Goal: Information Seeking & Learning: Learn about a topic

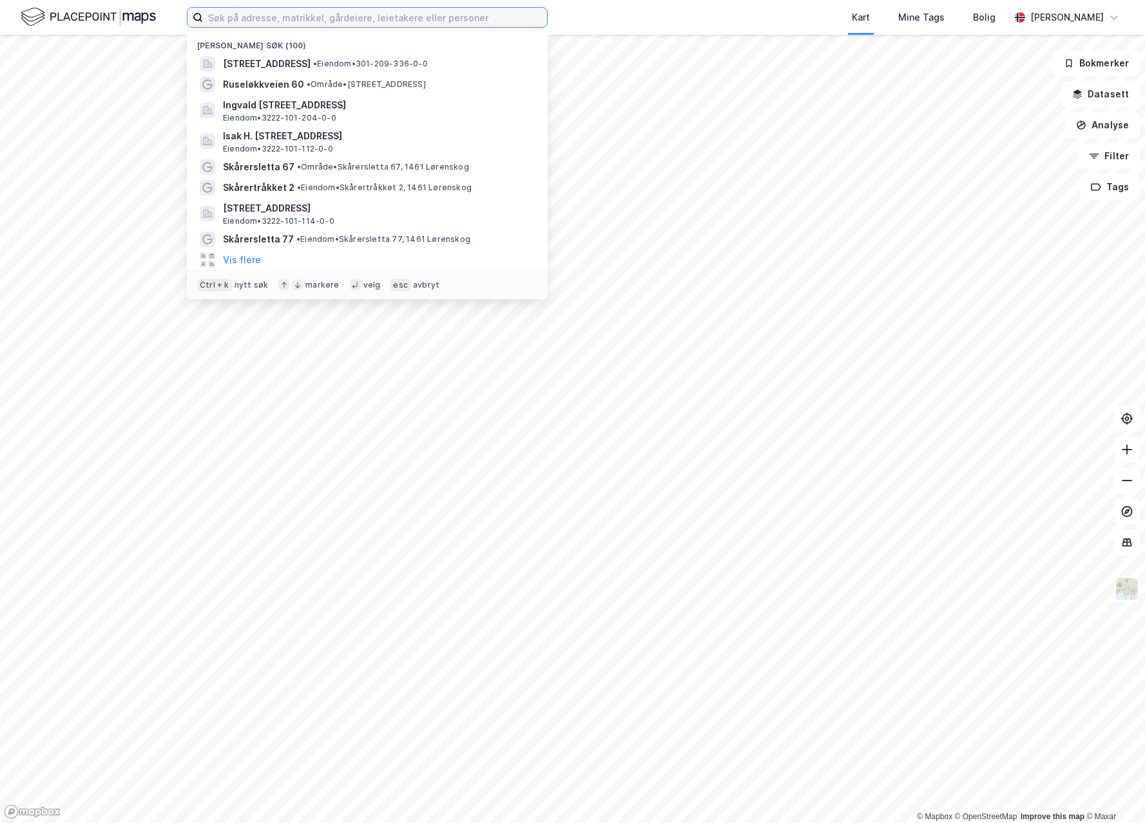
click at [481, 22] on input at bounding box center [375, 17] width 344 height 19
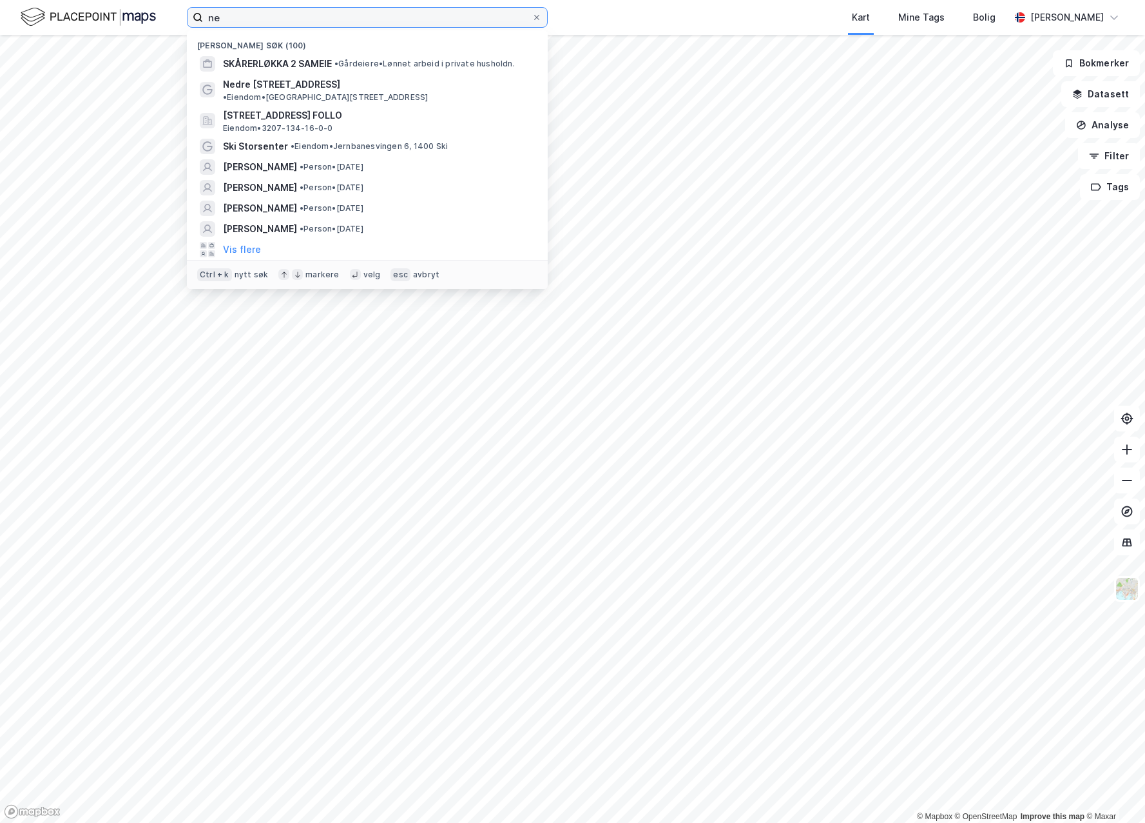
type input "n"
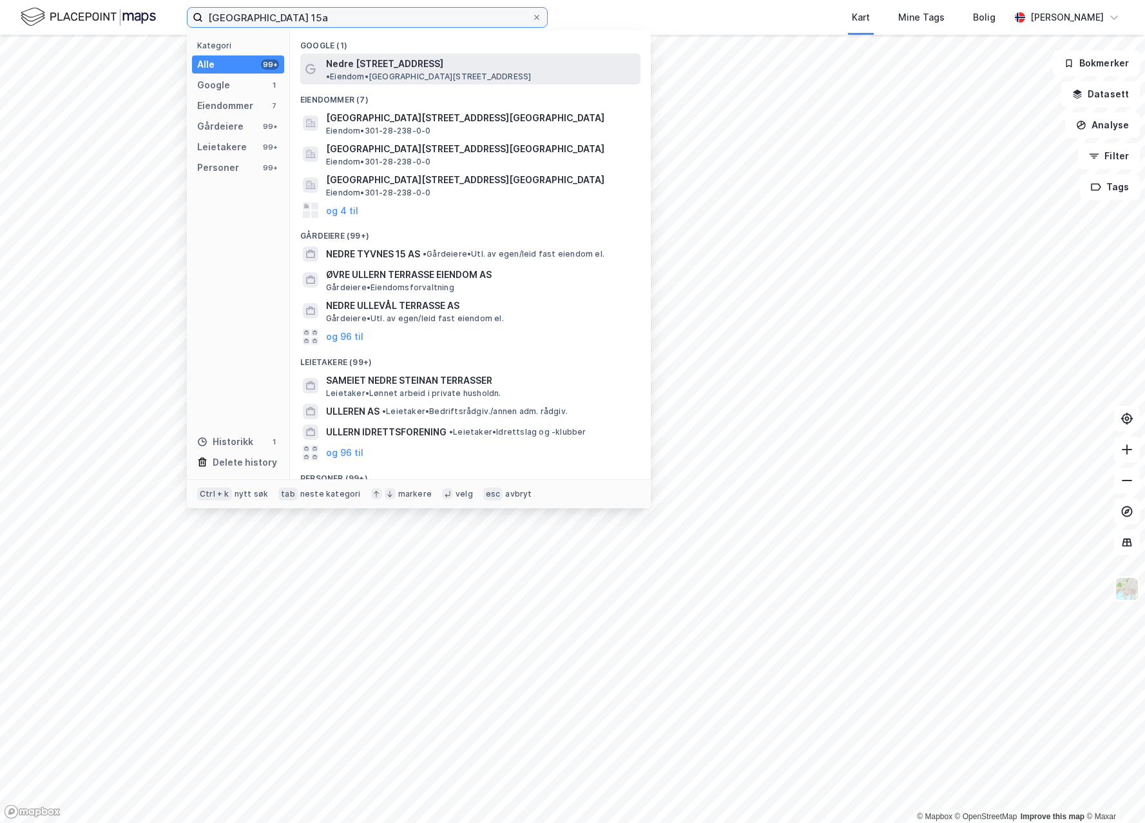
type input "[GEOGRAPHIC_DATA] 15a"
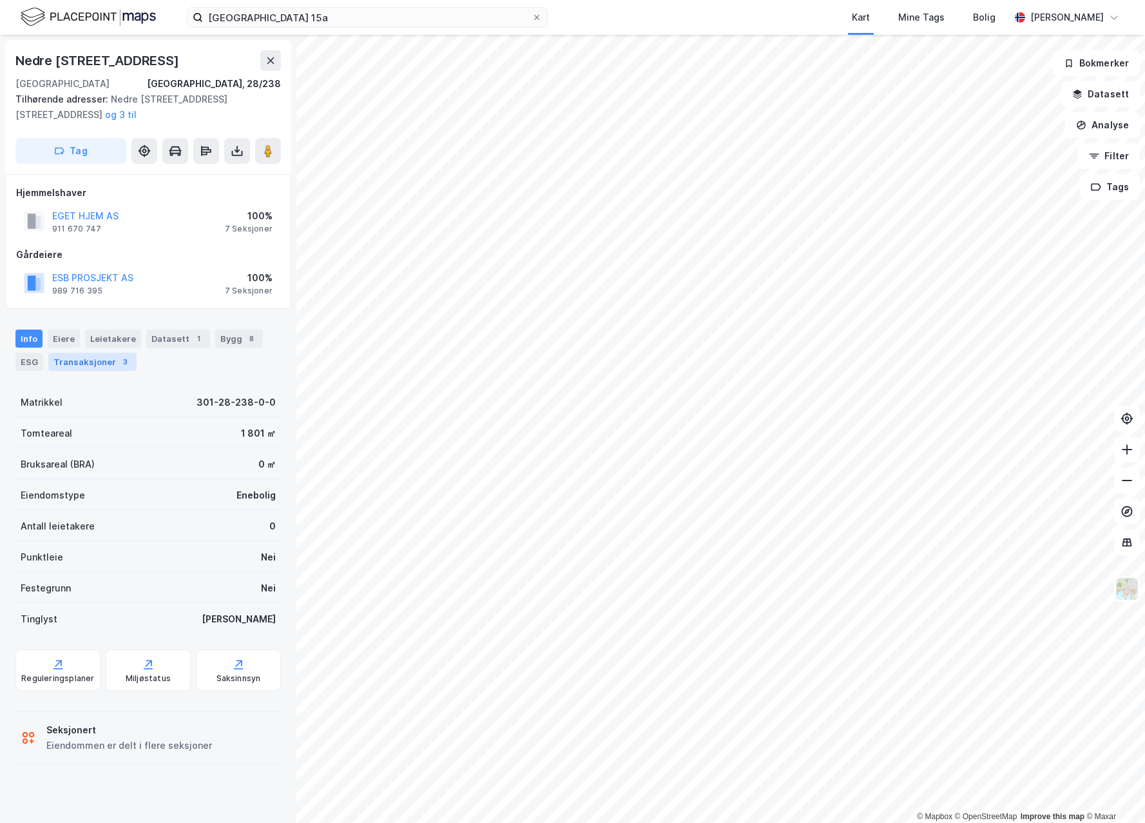
click at [81, 358] on div "Transaksjoner 3" at bounding box center [92, 362] width 88 height 18
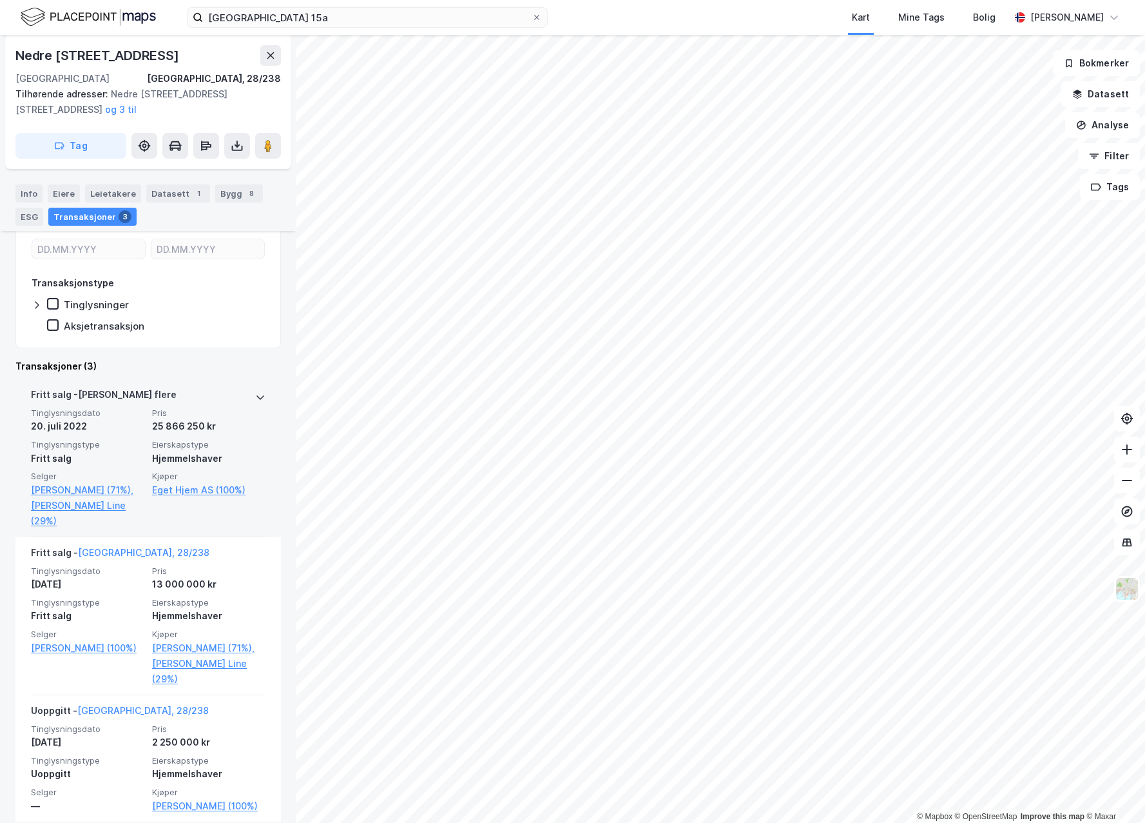
scroll to position [248, 0]
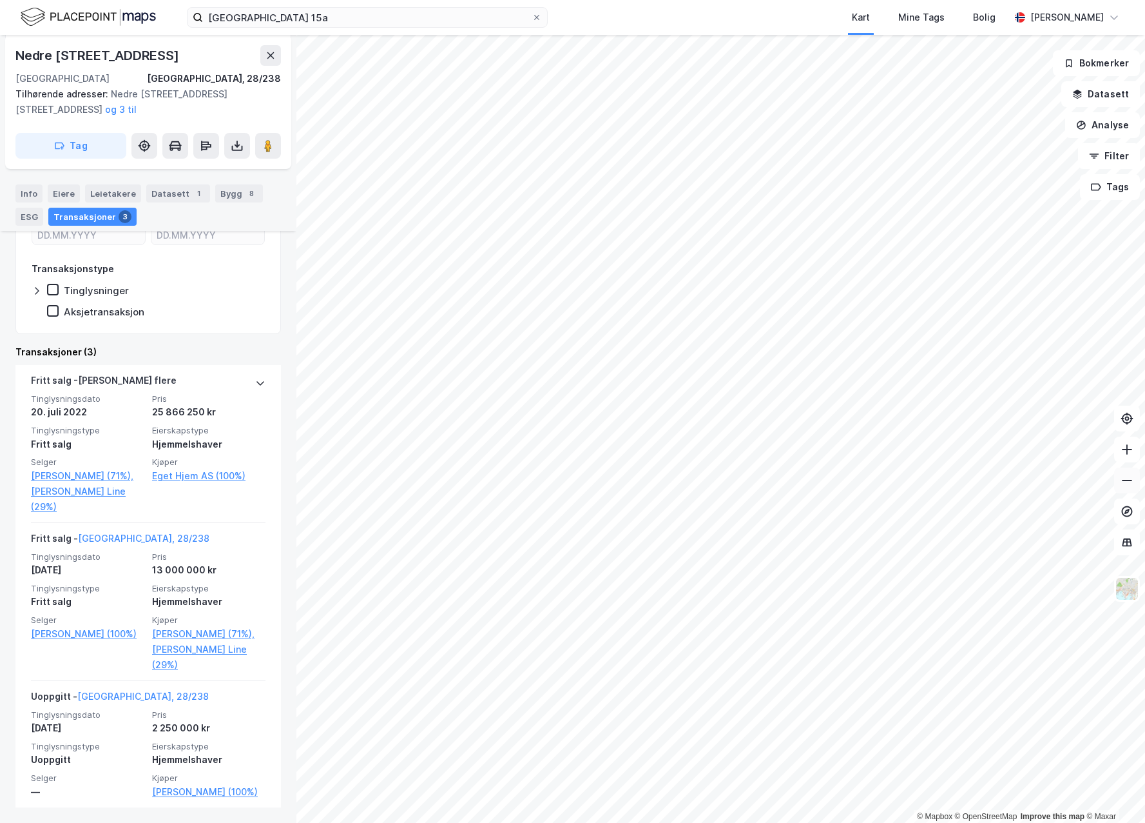
click at [1125, 482] on icon at bounding box center [1127, 480] width 13 height 13
click at [1129, 449] on icon at bounding box center [1127, 449] width 13 height 13
click at [1134, 482] on button at bounding box center [1128, 480] width 26 height 26
click at [1131, 445] on icon at bounding box center [1127, 449] width 13 height 13
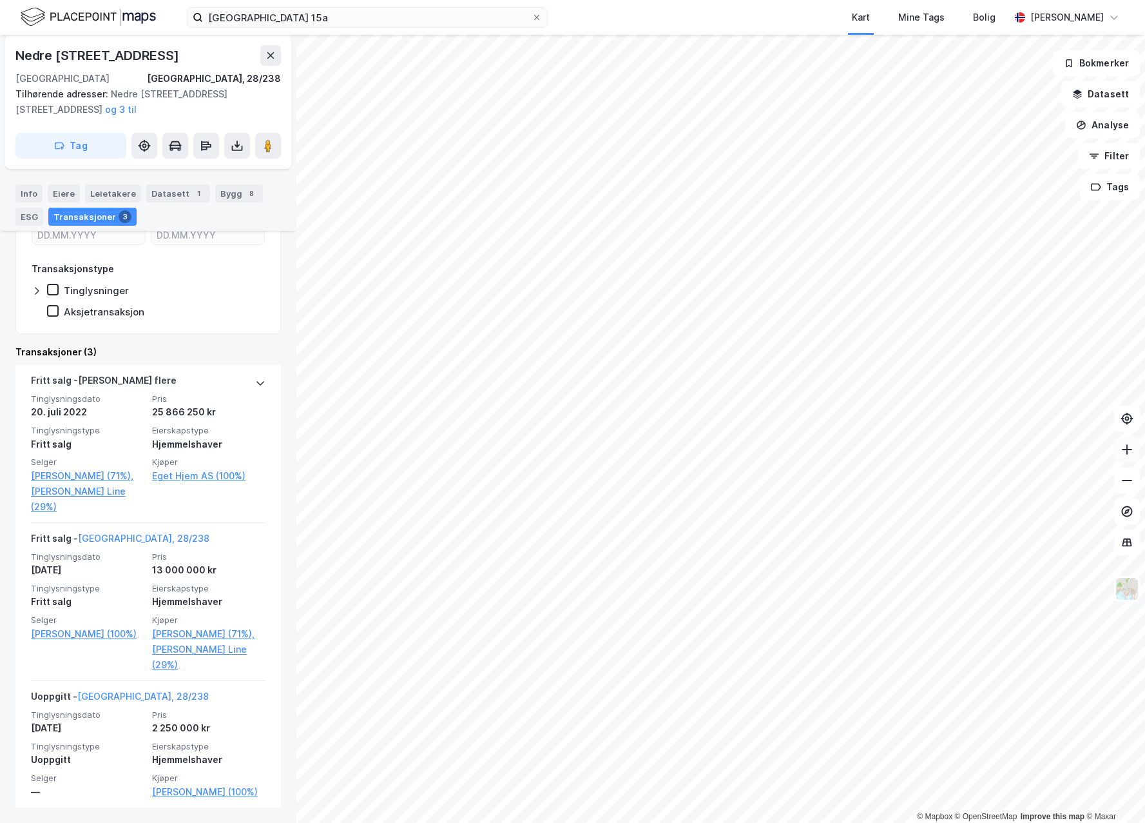
click at [1126, 453] on icon at bounding box center [1127, 449] width 13 height 13
click at [260, 204] on div "© Mapbox © OpenStreetMap Improve this map © [GEOGRAPHIC_DATA][STREET_ADDRESS] T…" at bounding box center [572, 429] width 1145 height 788
click at [1125, 484] on icon at bounding box center [1127, 480] width 13 height 13
